Goal: Task Accomplishment & Management: Manage account settings

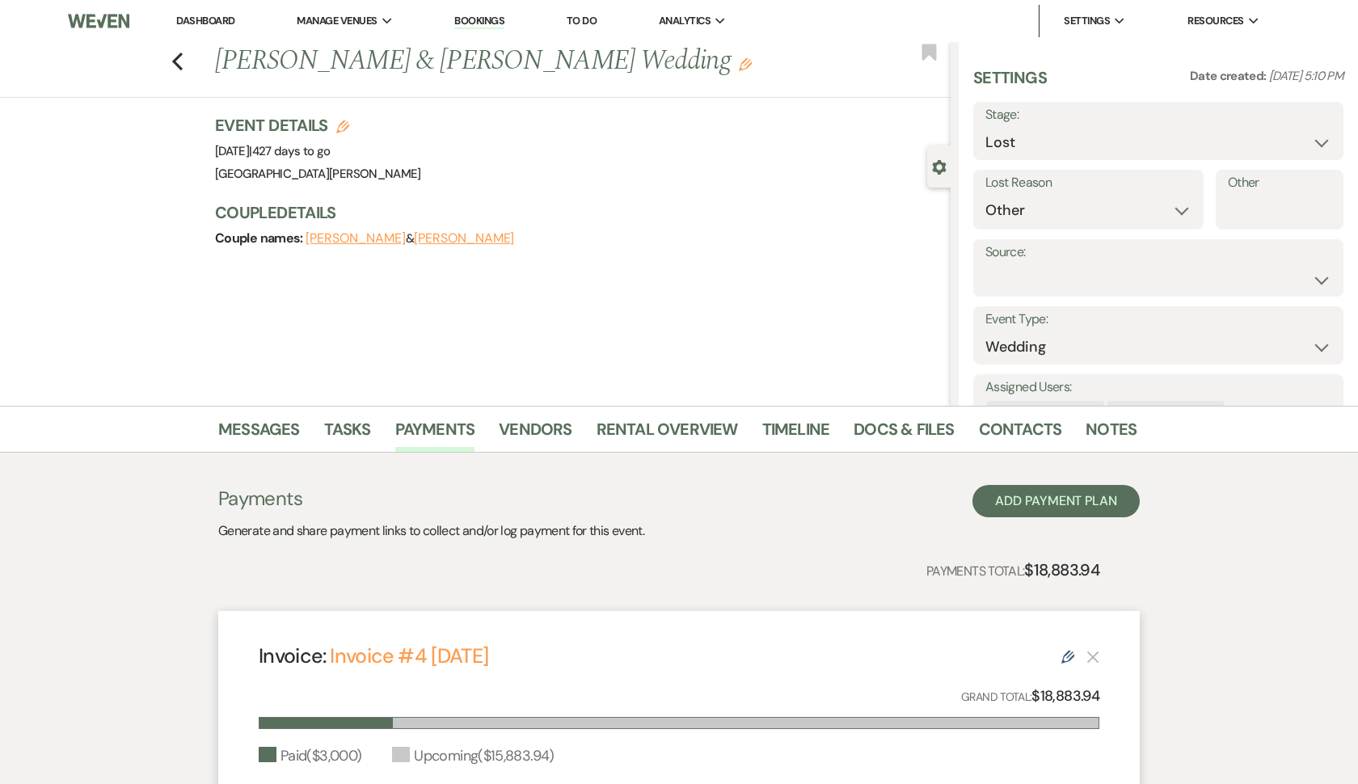
select select "8"
select select "1"
click at [176, 61] on icon "Previous" at bounding box center [177, 61] width 12 height 19
select select "8"
select select "1"
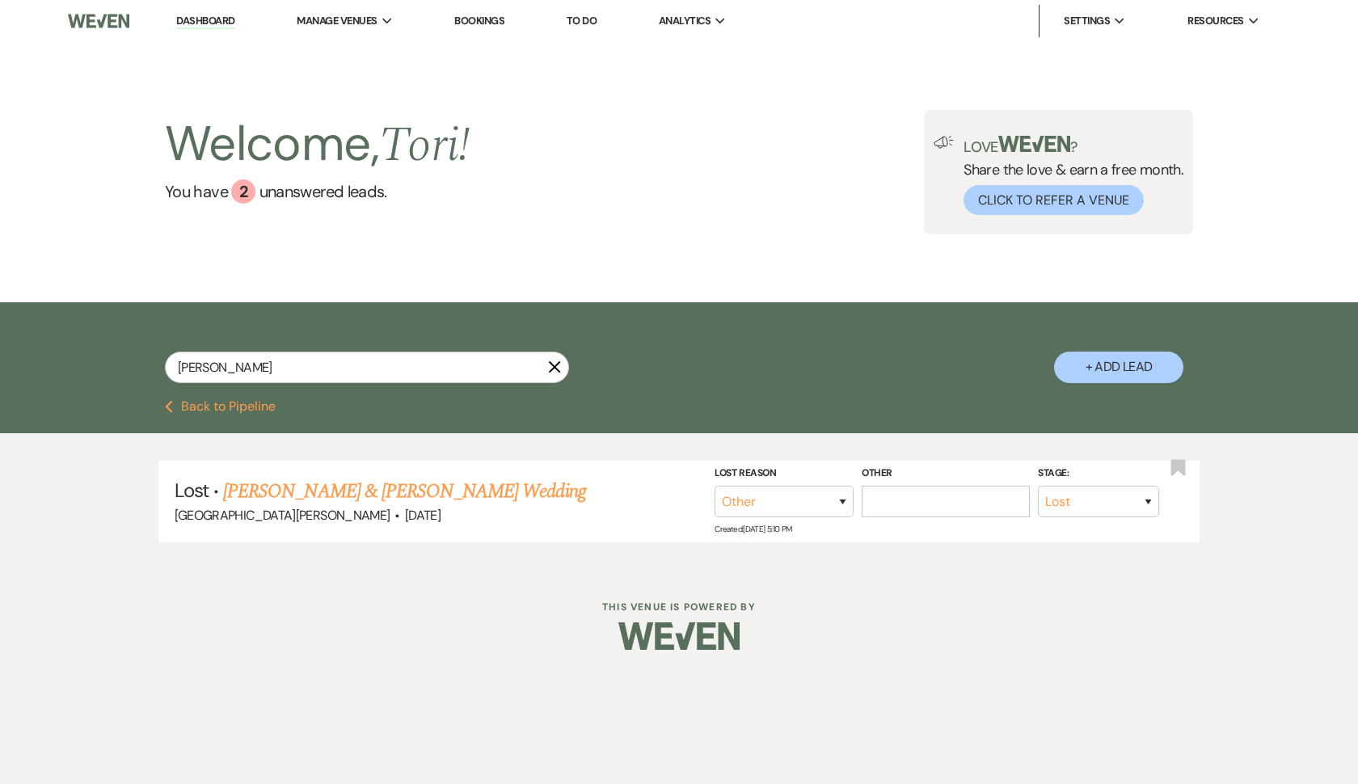
click at [559, 368] on icon "X" at bounding box center [554, 367] width 13 height 13
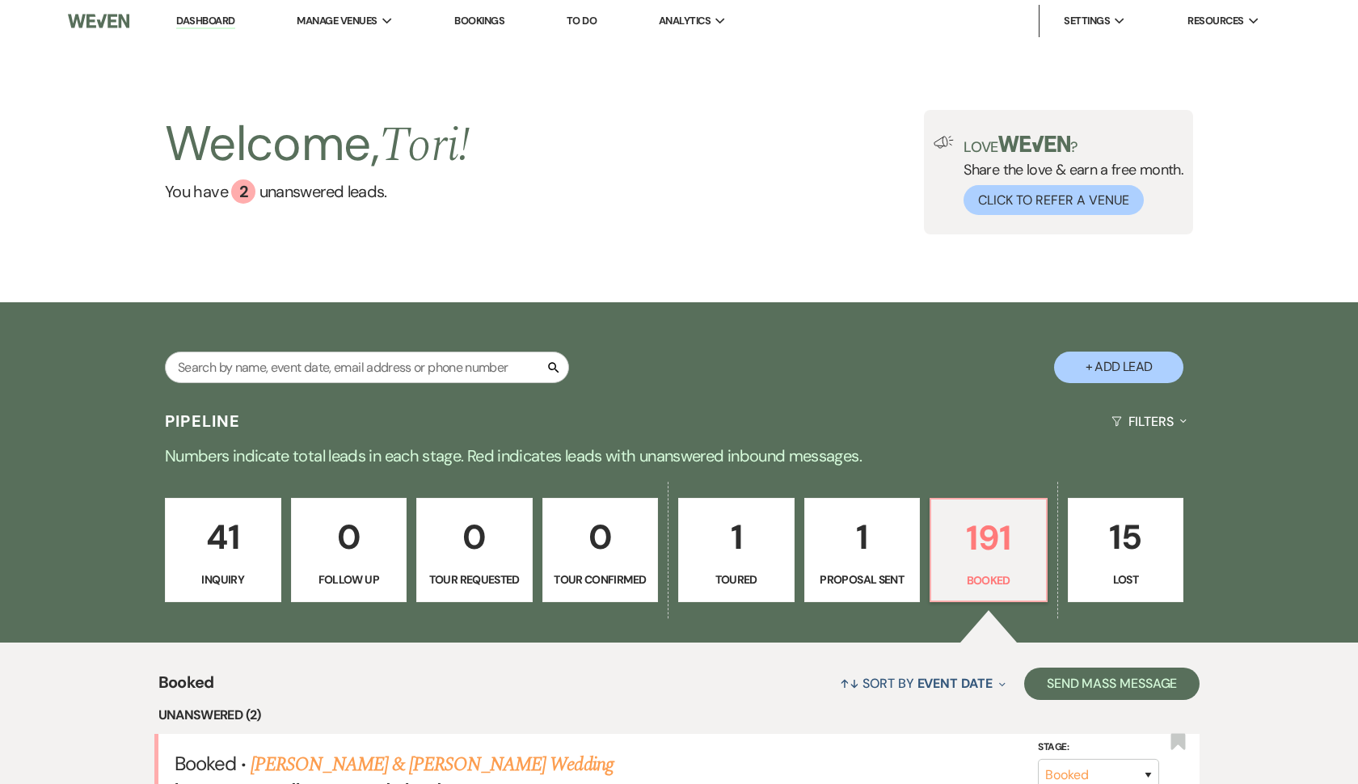
scroll to position [116, 0]
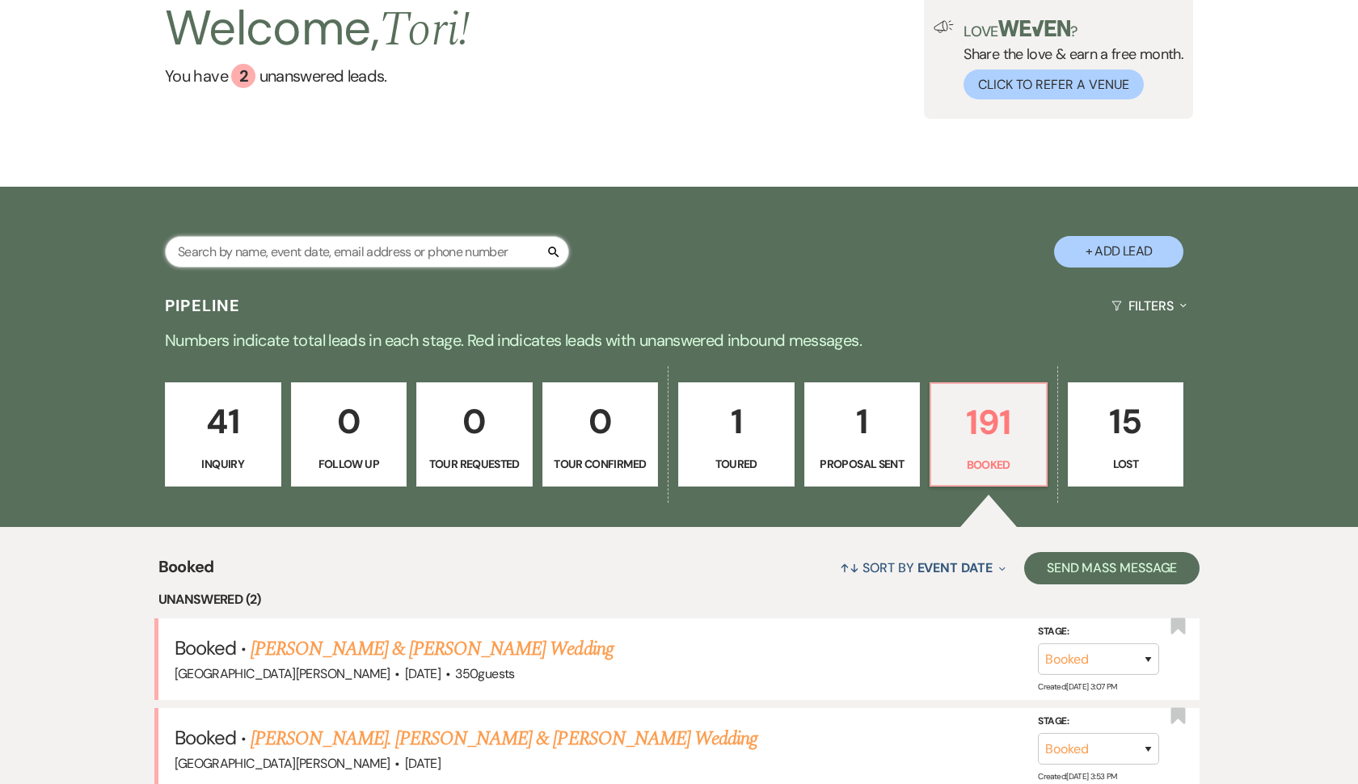
click at [313, 257] on input "text" at bounding box center [367, 252] width 404 height 32
type input "ambr"
select select "8"
select select "1"
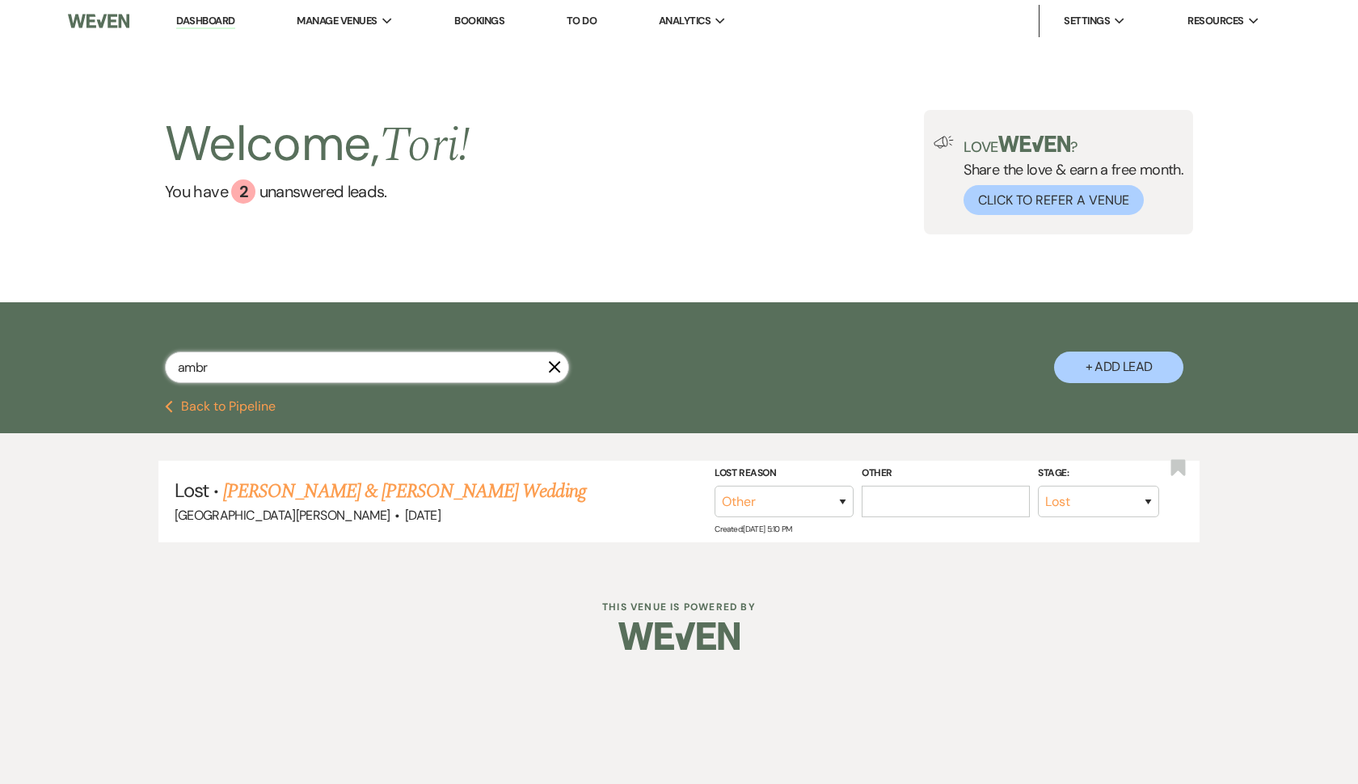
type input "ambr"
click at [558, 369] on icon "X" at bounding box center [554, 367] width 13 height 13
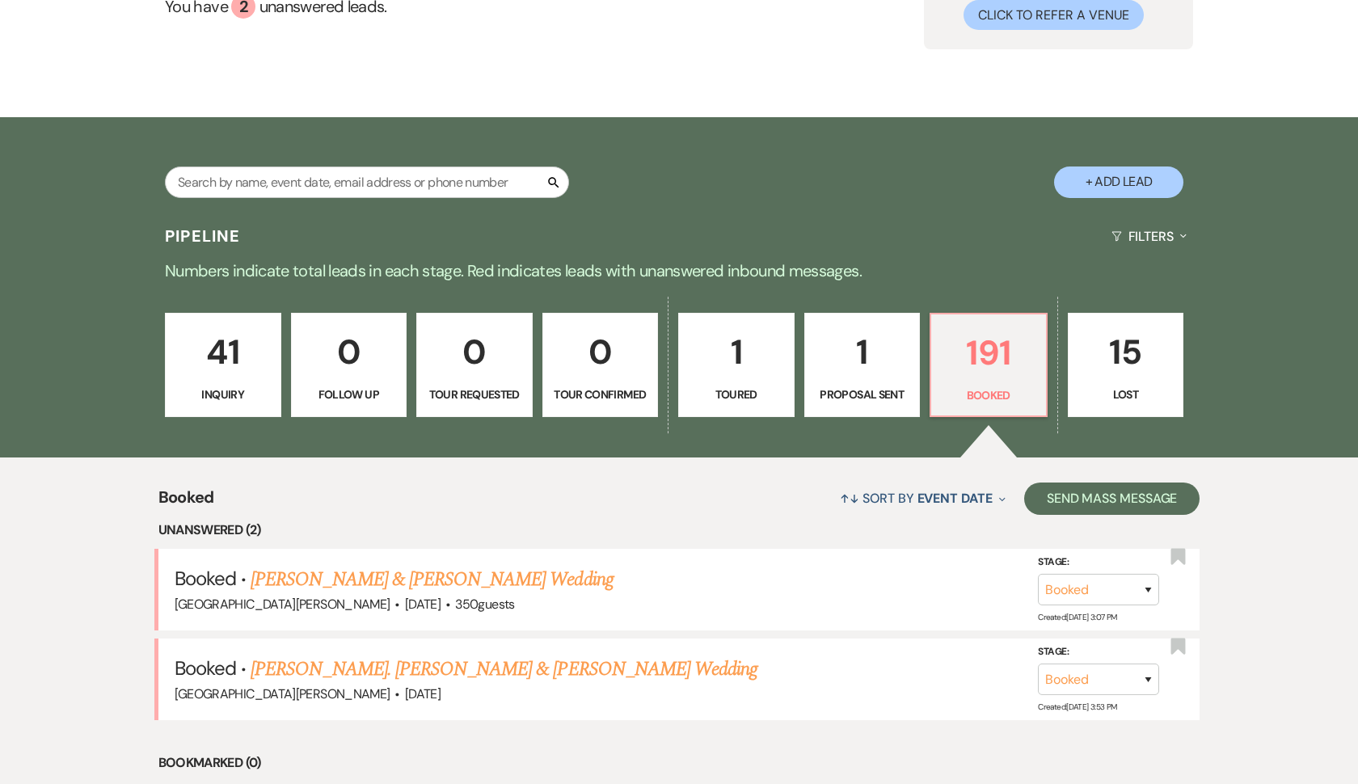
scroll to position [188, 0]
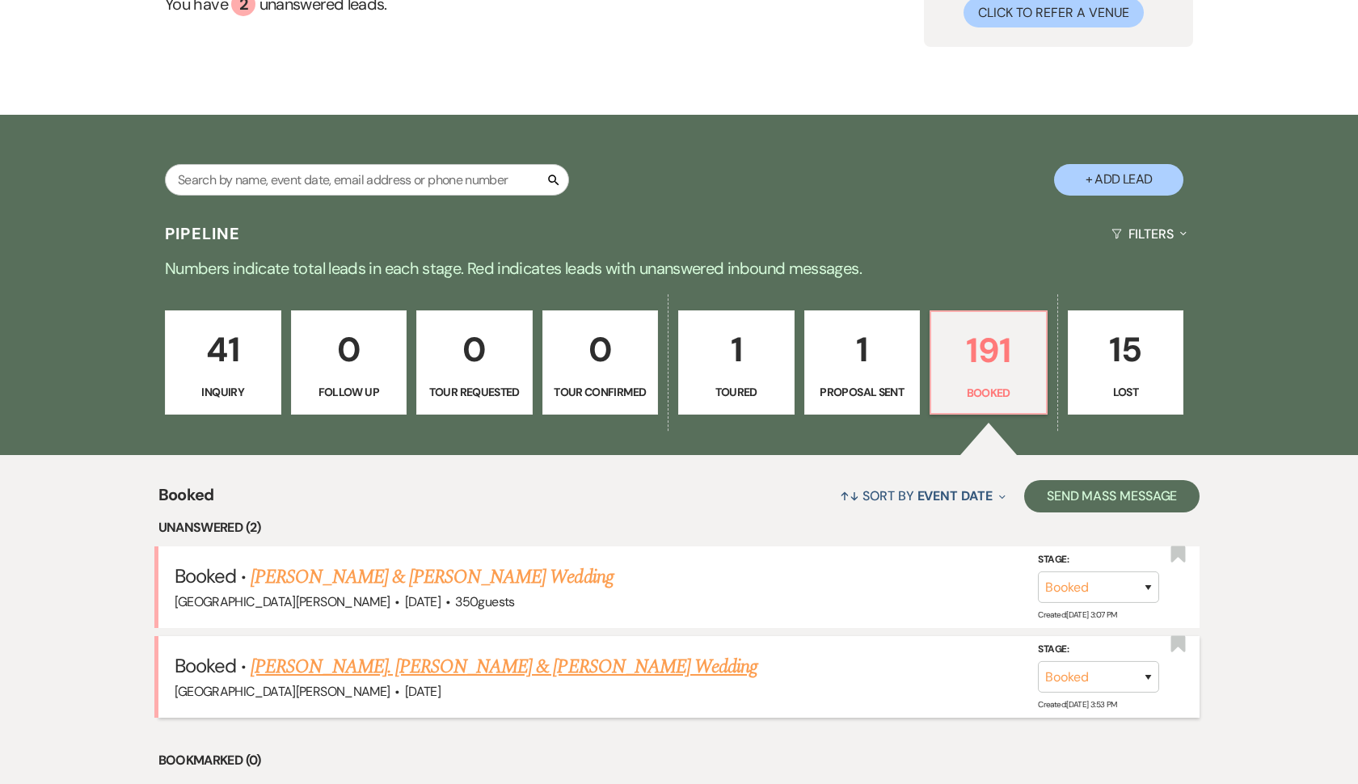
click at [458, 661] on link "[PERSON_NAME]. [PERSON_NAME] & [PERSON_NAME] Wedding" at bounding box center [504, 667] width 507 height 29
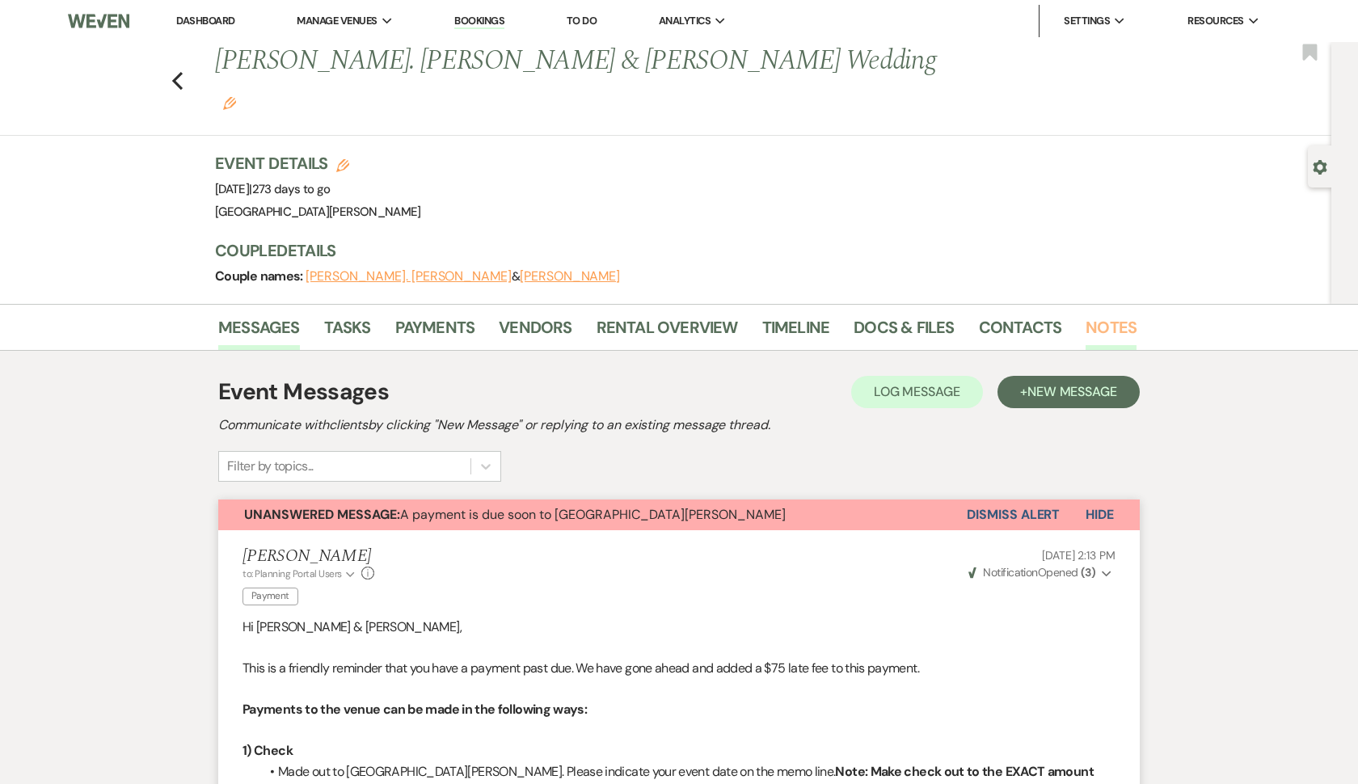
click at [1095, 315] on link "Notes" at bounding box center [1111, 333] width 51 height 36
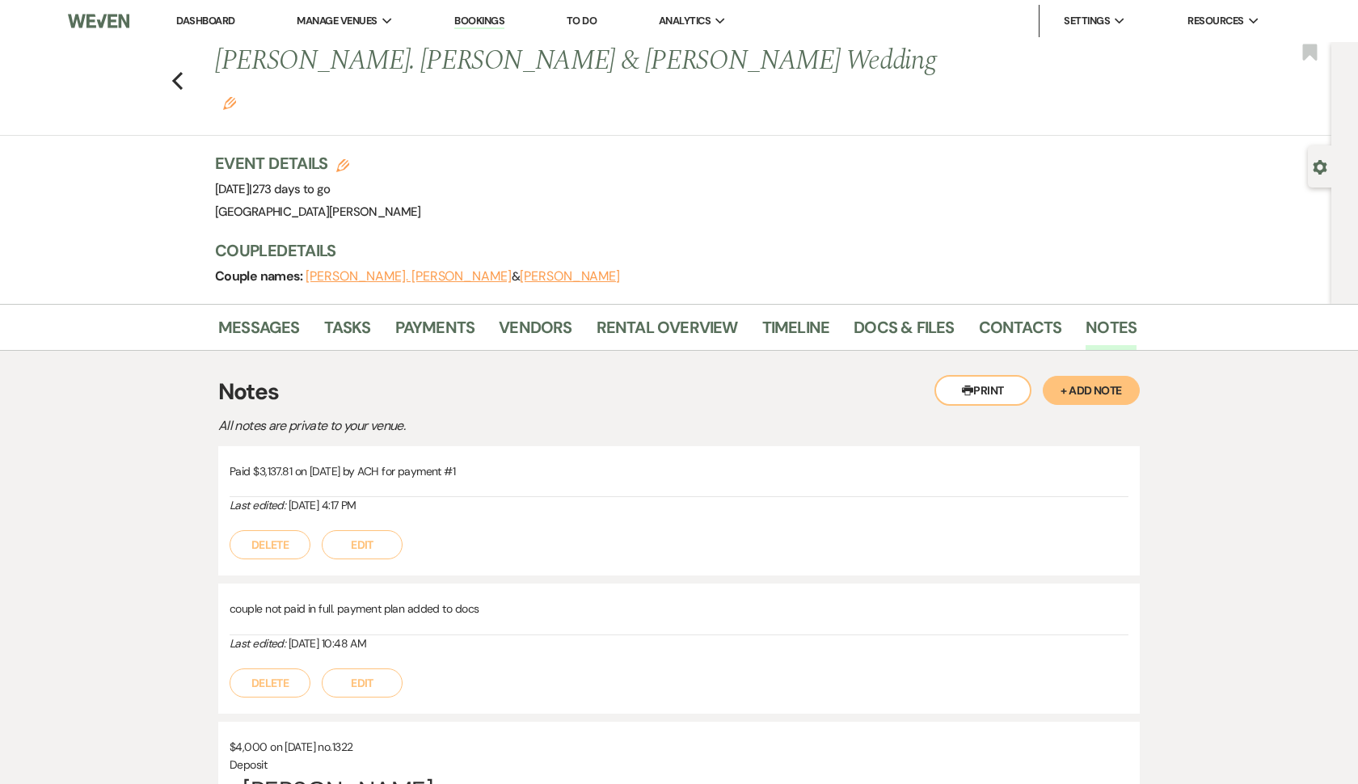
click at [1079, 376] on button "+ Add Note" at bounding box center [1091, 390] width 97 height 29
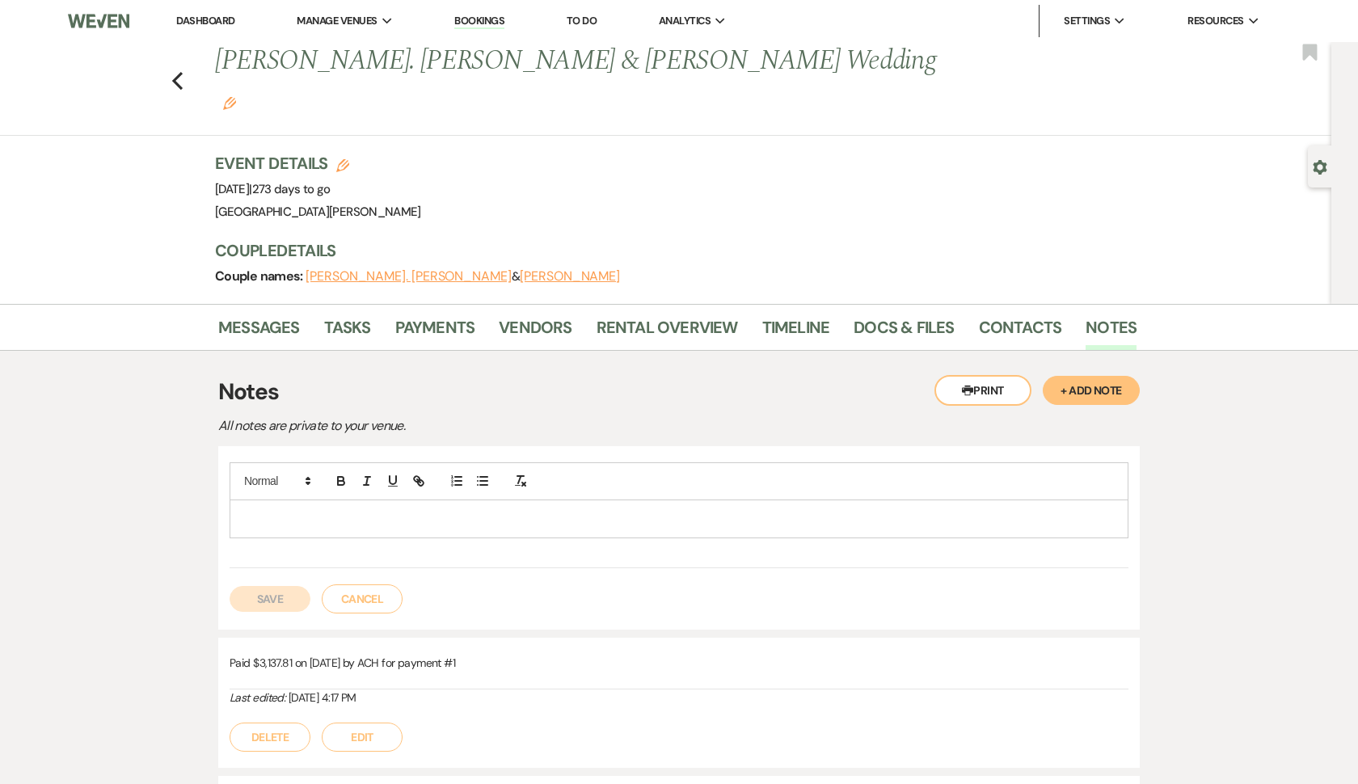
click at [955, 510] on p at bounding box center [679, 519] width 873 height 18
click at [243, 586] on button "Save" at bounding box center [270, 599] width 81 height 26
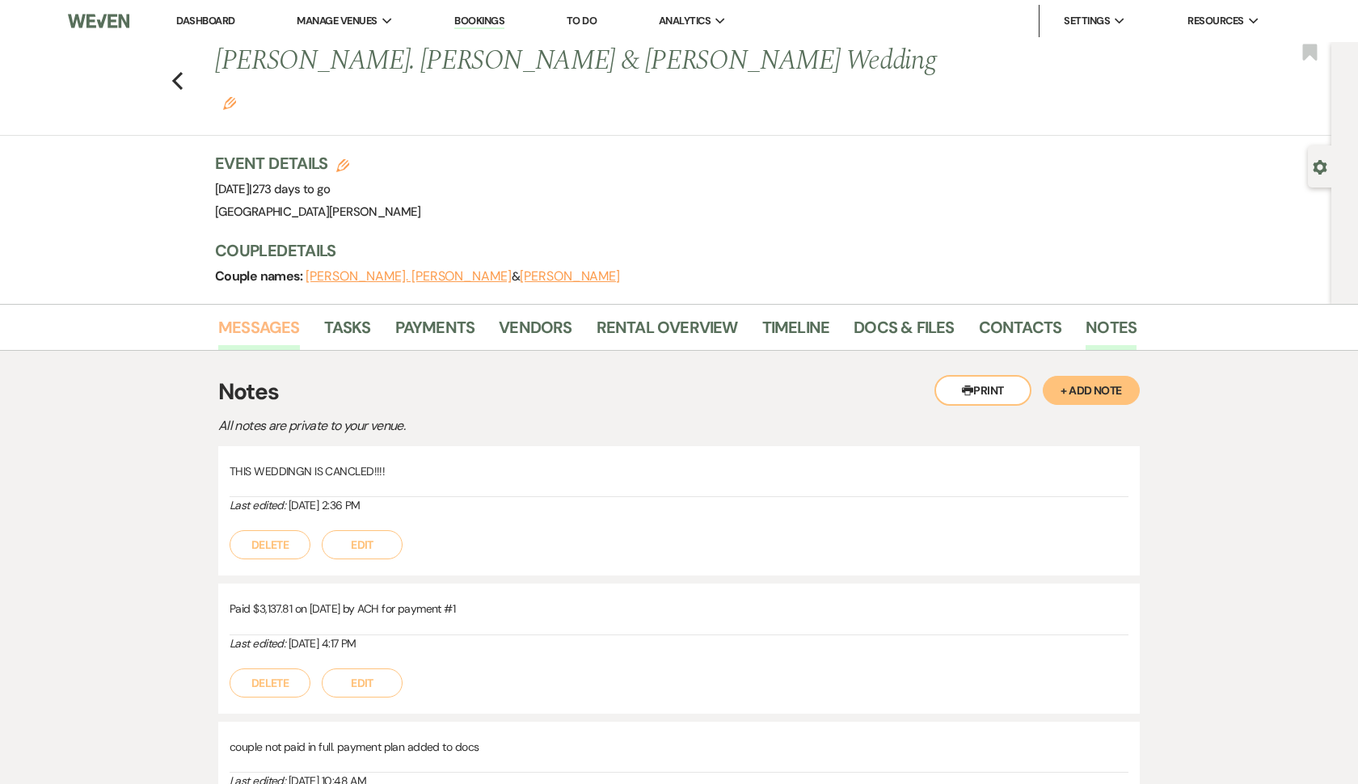
click at [245, 315] on link "Messages" at bounding box center [259, 333] width 82 height 36
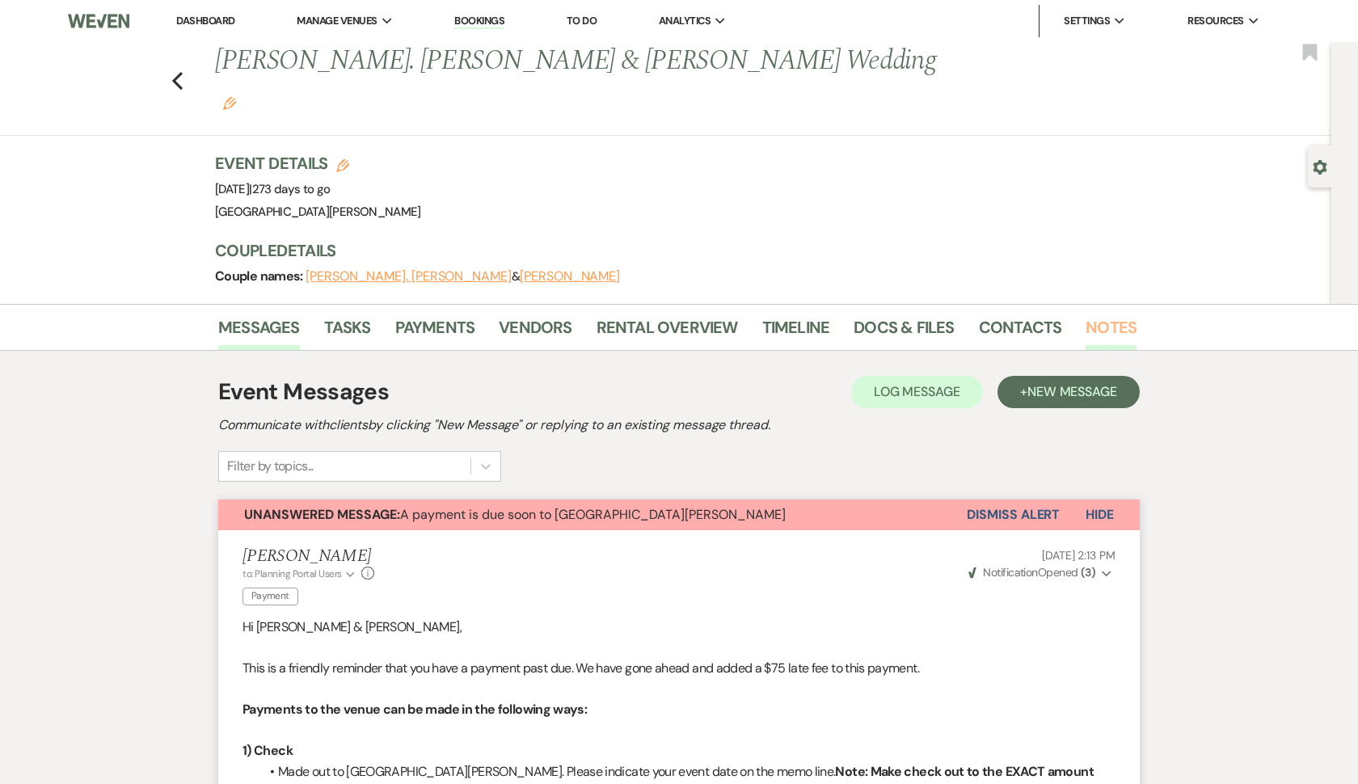
click at [1105, 315] on link "Notes" at bounding box center [1111, 333] width 51 height 36
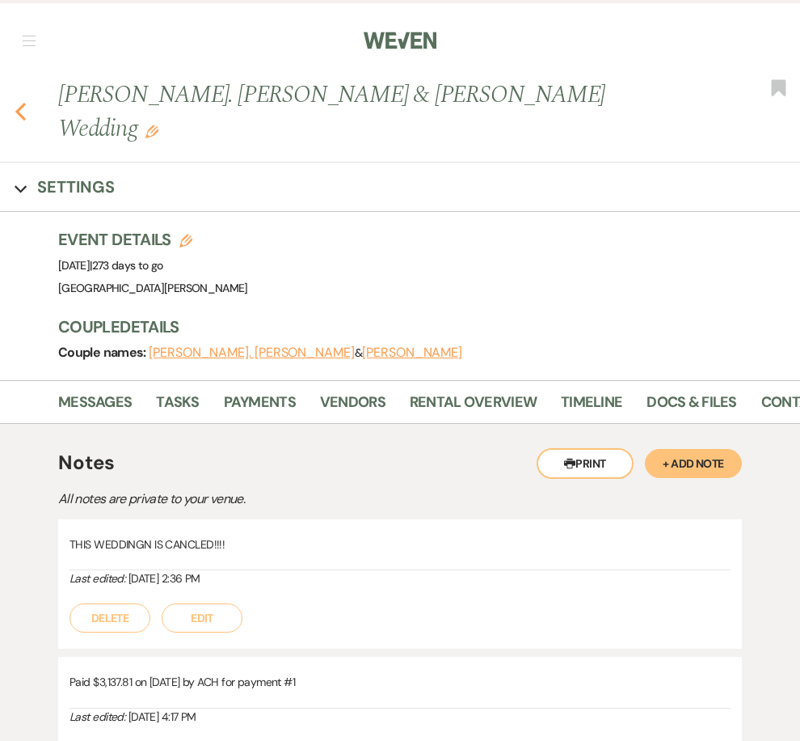
click at [18, 102] on icon "Previous" at bounding box center [21, 111] width 12 height 19
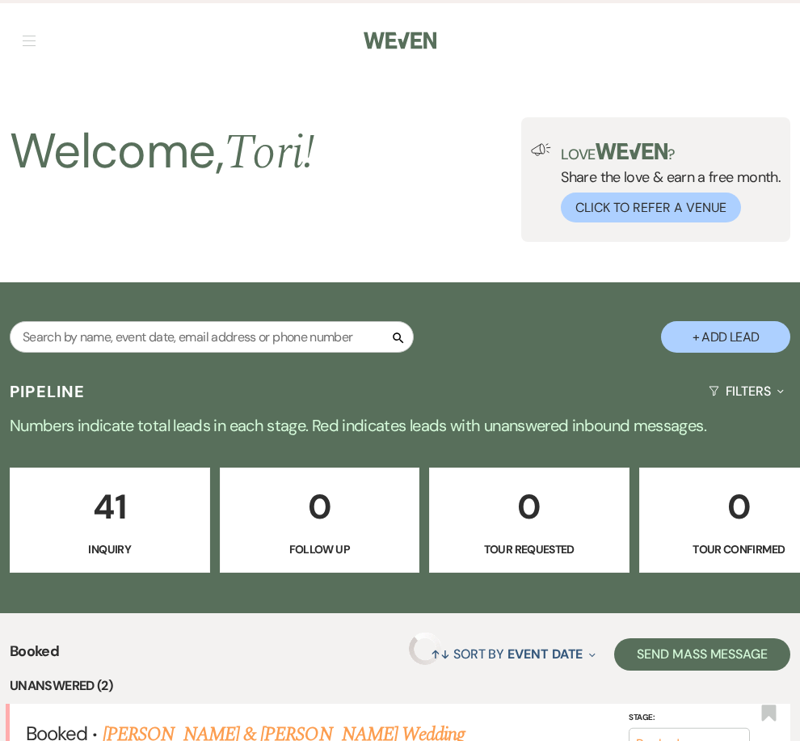
scroll to position [188, 0]
